Goal: Information Seeking & Learning: Learn about a topic

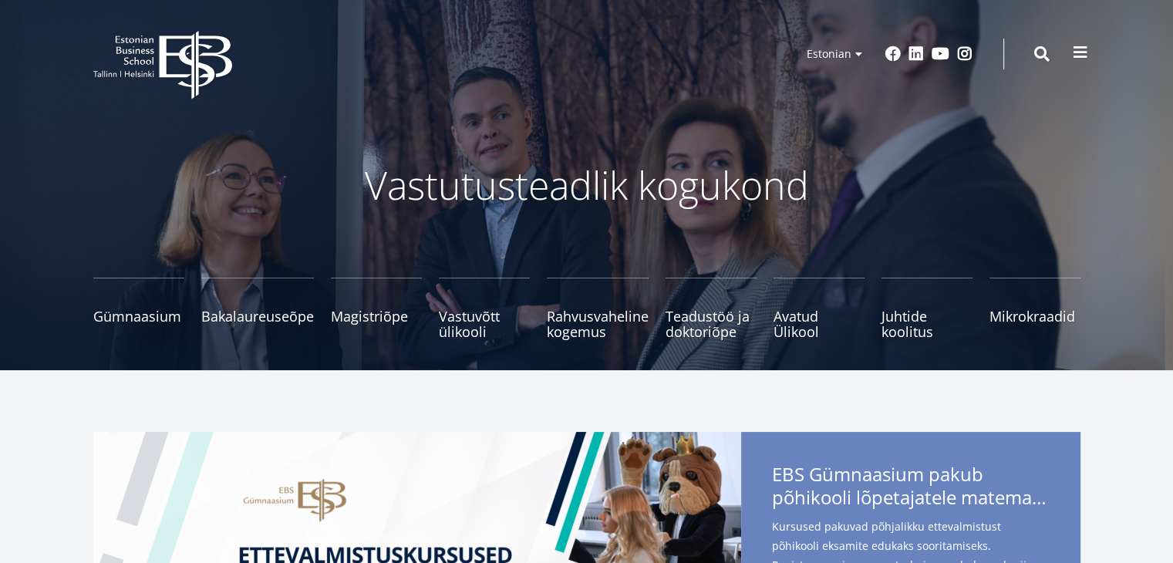
click at [1080, 61] on button at bounding box center [1080, 52] width 31 height 31
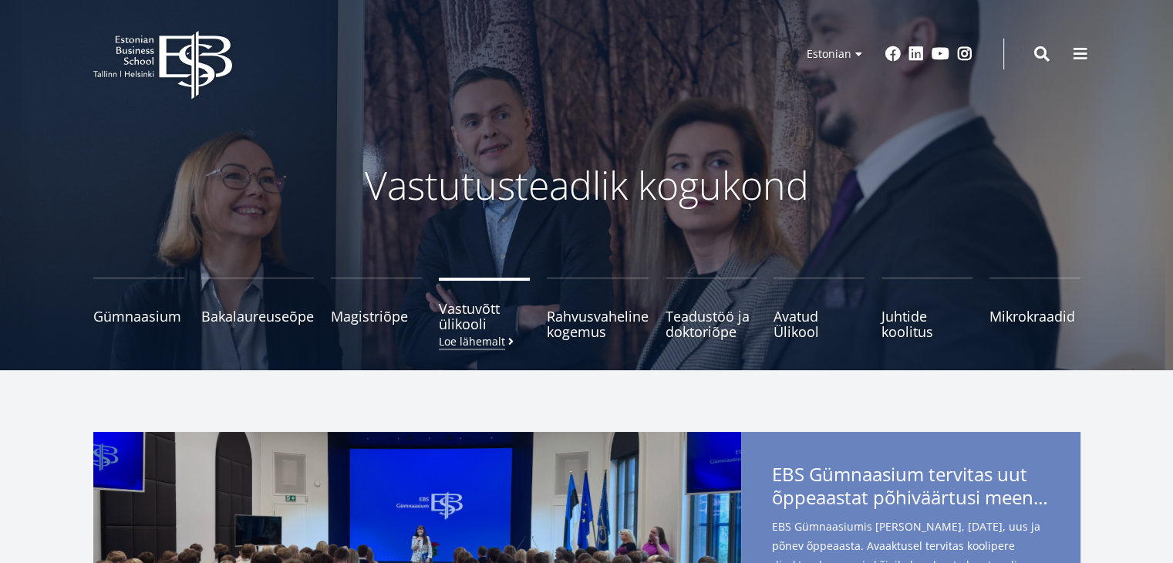
click at [482, 323] on span "Vastuvõtt ülikooli Loe lähemalt" at bounding box center [484, 316] width 91 height 31
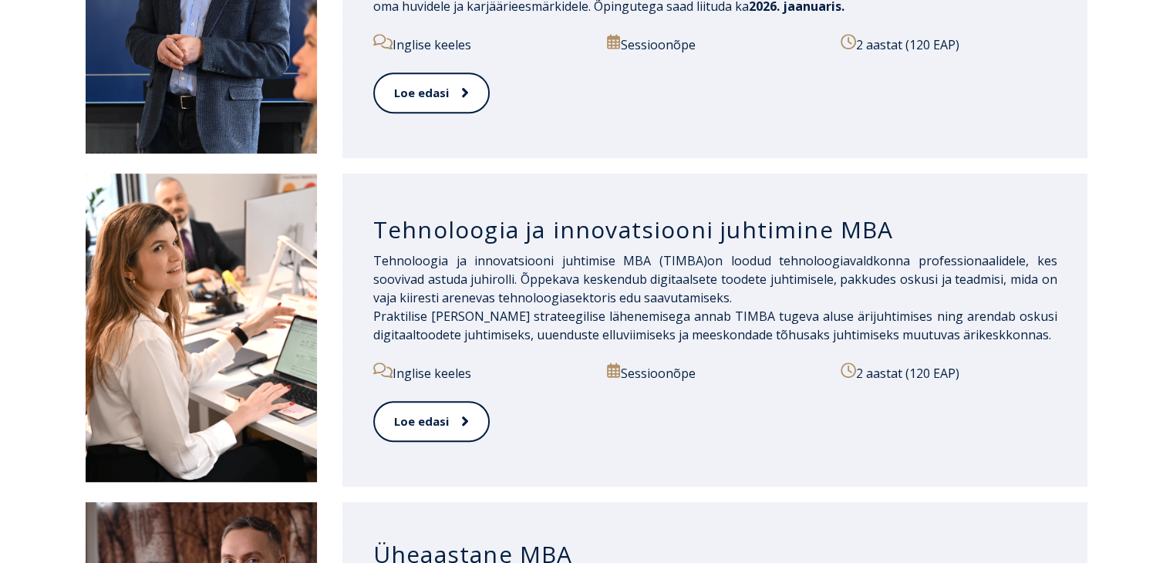
scroll to position [976, 0]
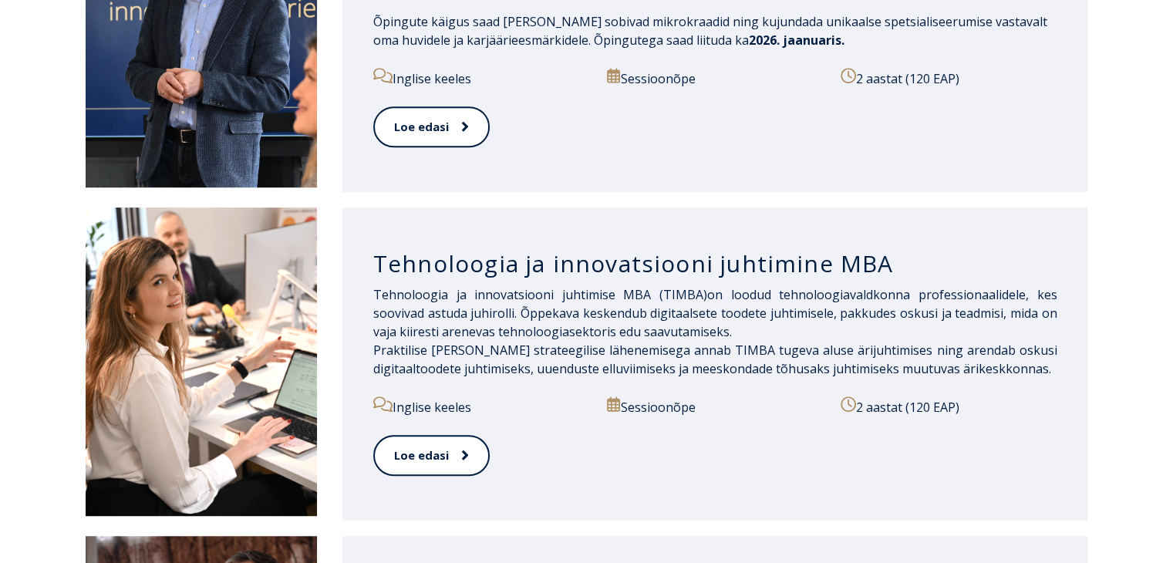
drag, startPoint x: 1172, startPoint y: 59, endPoint x: 1183, endPoint y: 203, distance: 143.9
click at [447, 447] on span at bounding box center [457, 454] width 20 height 15
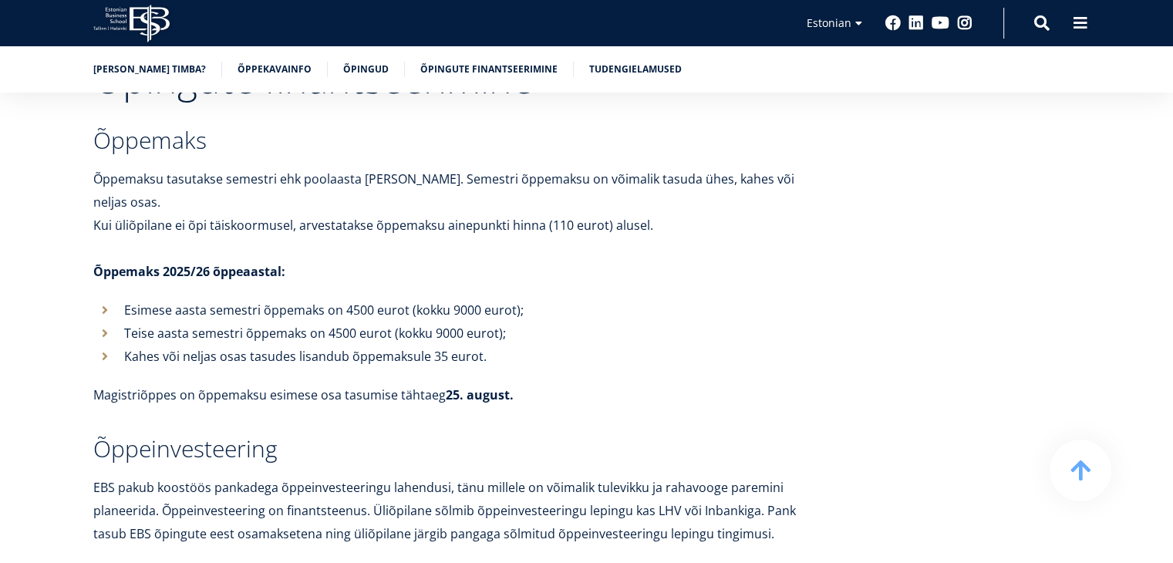
scroll to position [4840, 0]
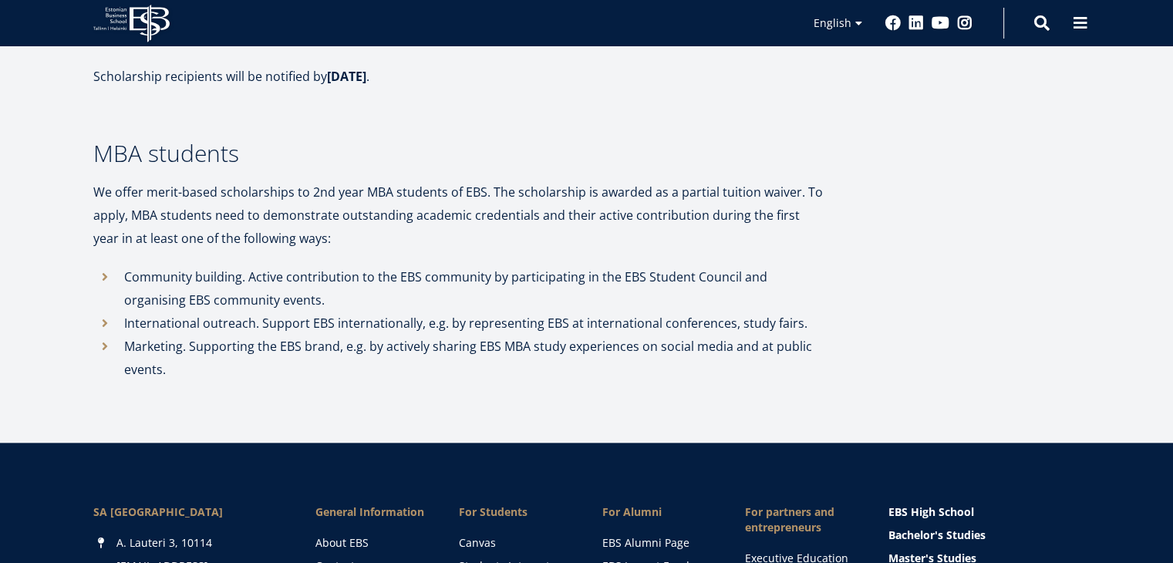
scroll to position [1476, 0]
